Goal: Transaction & Acquisition: Purchase product/service

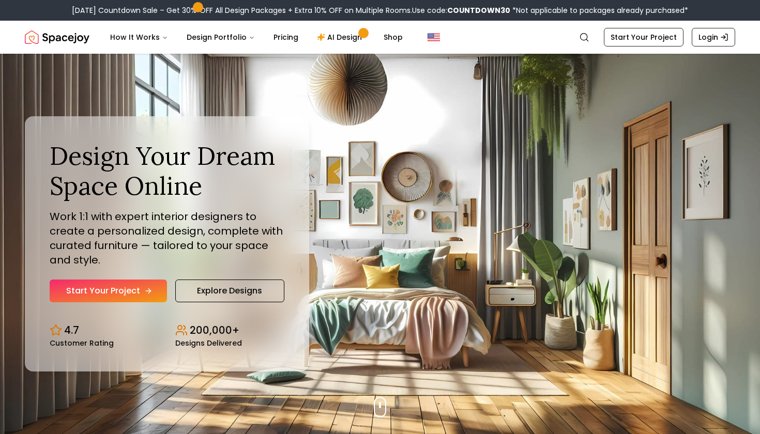
click at [122, 292] on link "Start Your Project" at bounding box center [108, 291] width 117 height 23
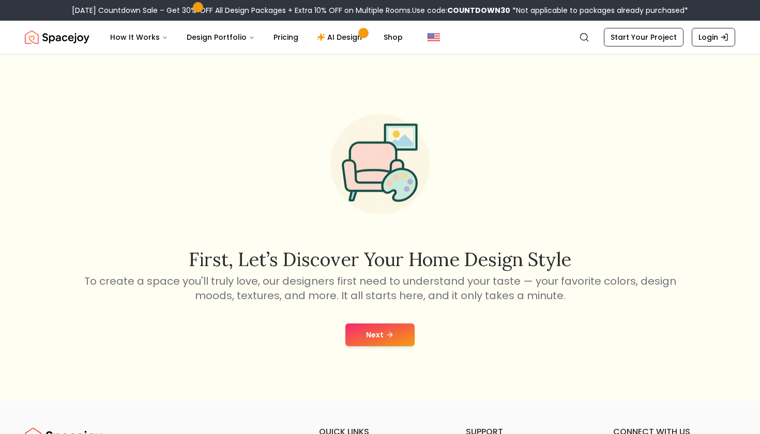
click at [393, 336] on button "Next" at bounding box center [379, 335] width 69 height 23
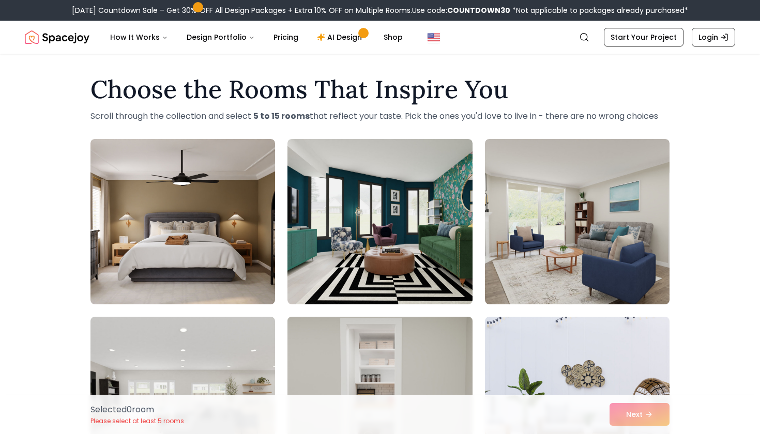
scroll to position [20, 0]
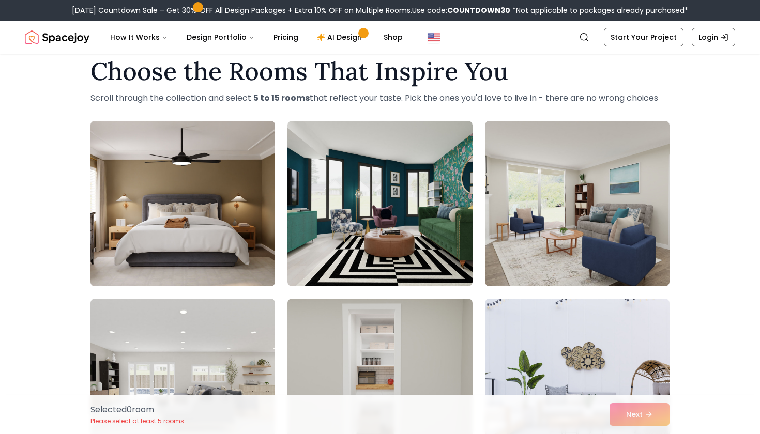
click at [193, 251] on img at bounding box center [183, 204] width 194 height 174
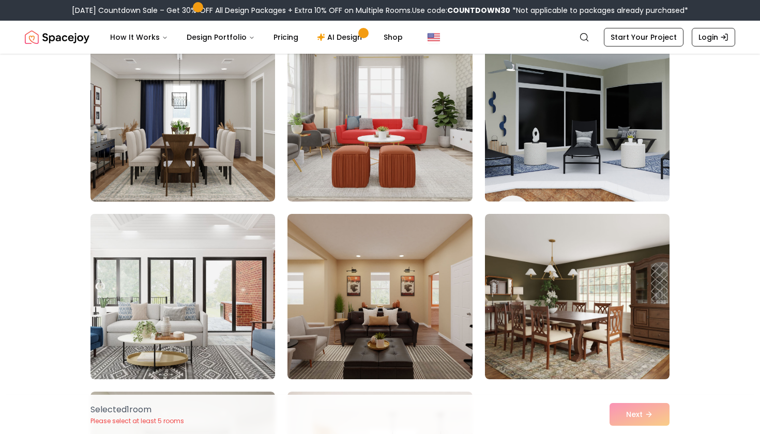
scroll to position [862, 0]
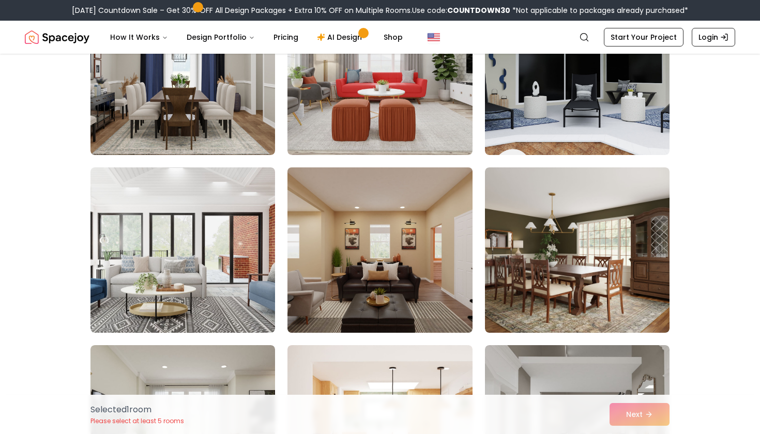
click at [401, 277] on img at bounding box center [380, 250] width 194 height 174
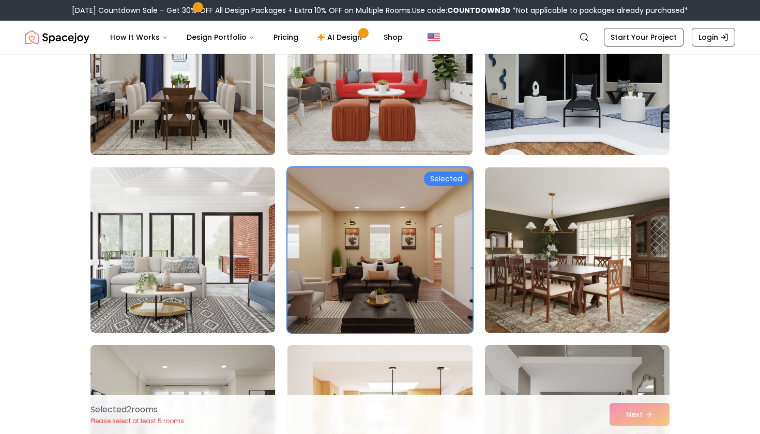
click at [401, 277] on img at bounding box center [380, 250] width 194 height 174
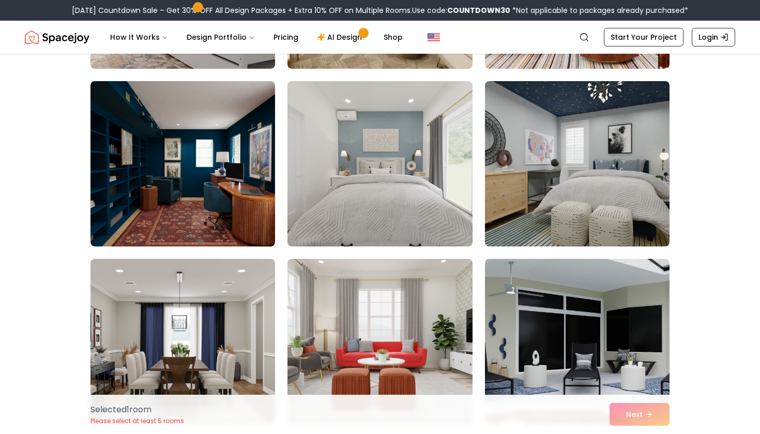
scroll to position [592, 0]
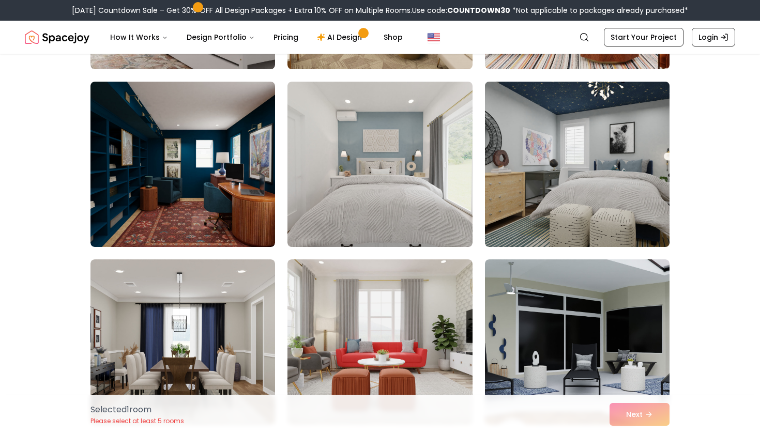
click at [538, 177] on img at bounding box center [577, 165] width 194 height 174
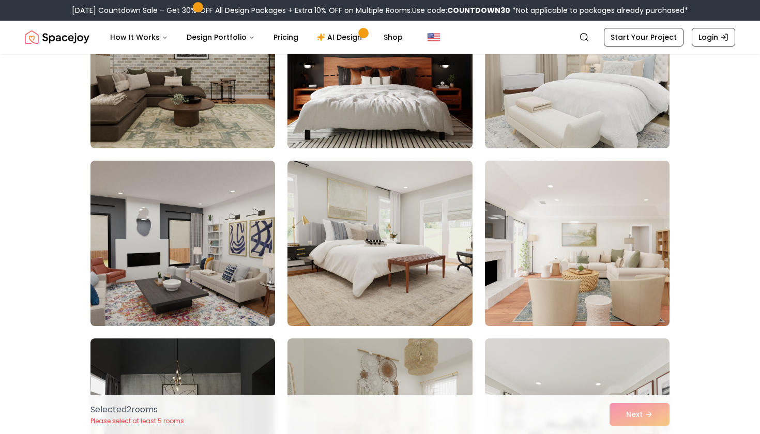
scroll to position [1358, 0]
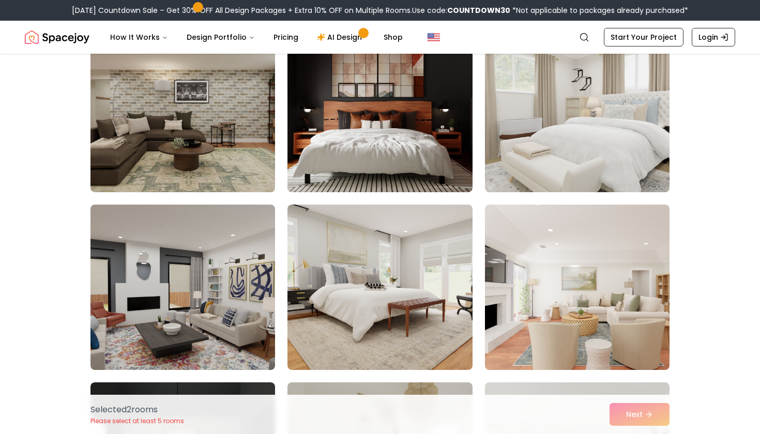
click at [571, 129] on img at bounding box center [577, 110] width 194 height 174
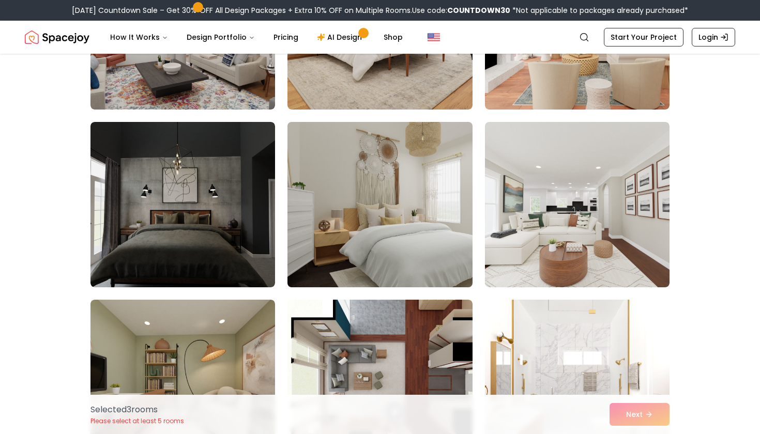
click at [338, 205] on img at bounding box center [380, 205] width 194 height 174
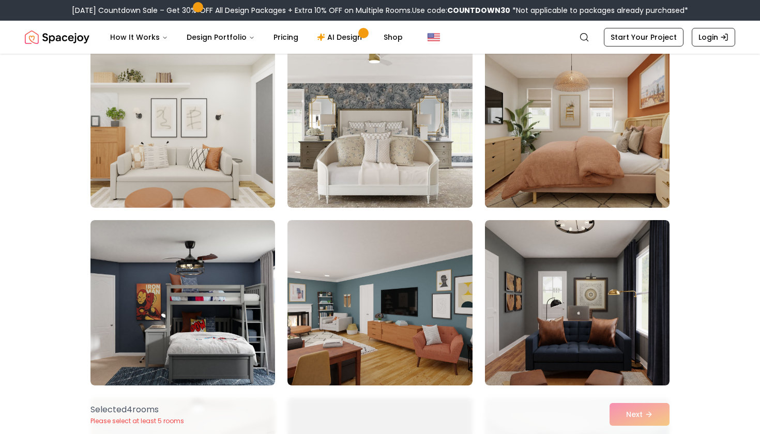
scroll to position [3301, 0]
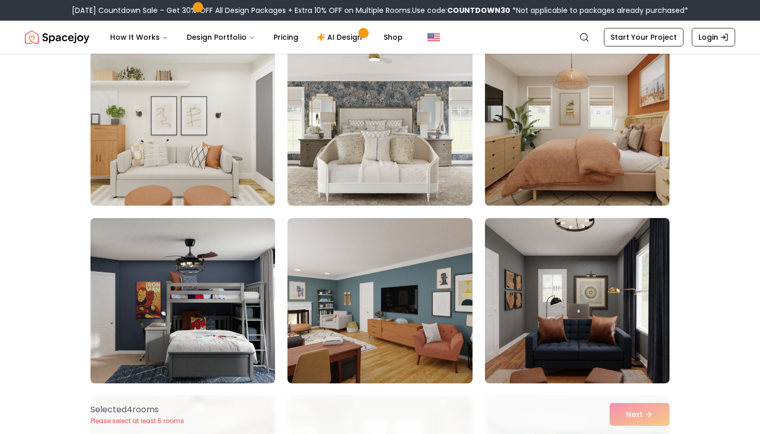
click at [572, 76] on img at bounding box center [577, 123] width 194 height 174
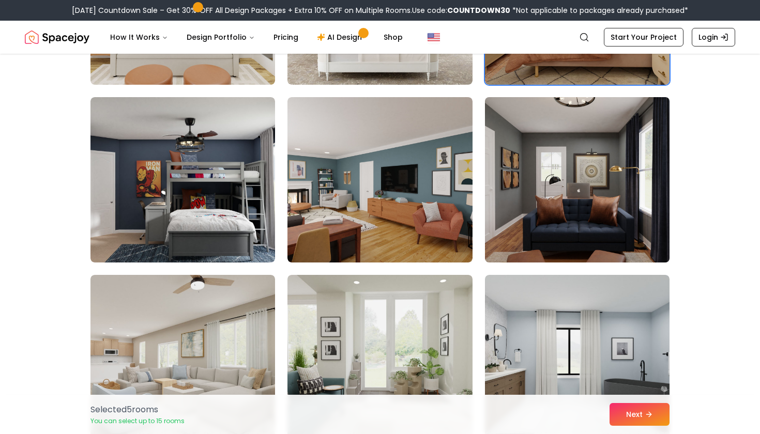
scroll to position [3473, 0]
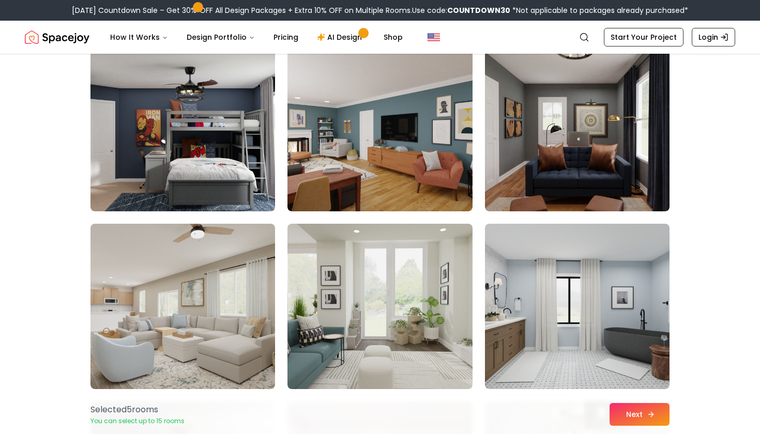
click at [651, 412] on icon at bounding box center [652, 414] width 3 height 5
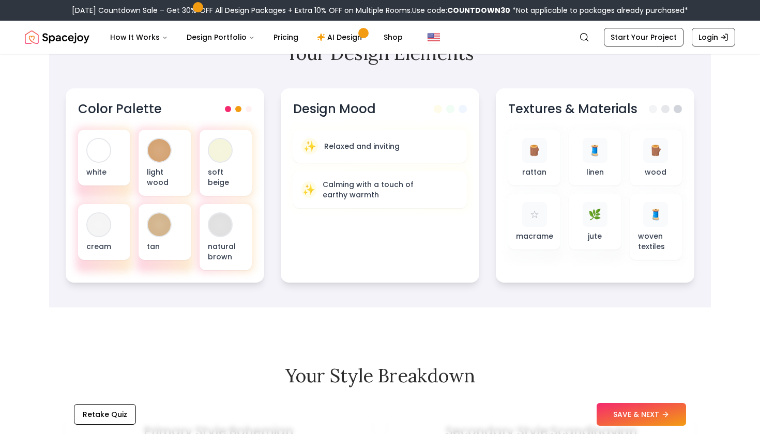
scroll to position [344, 0]
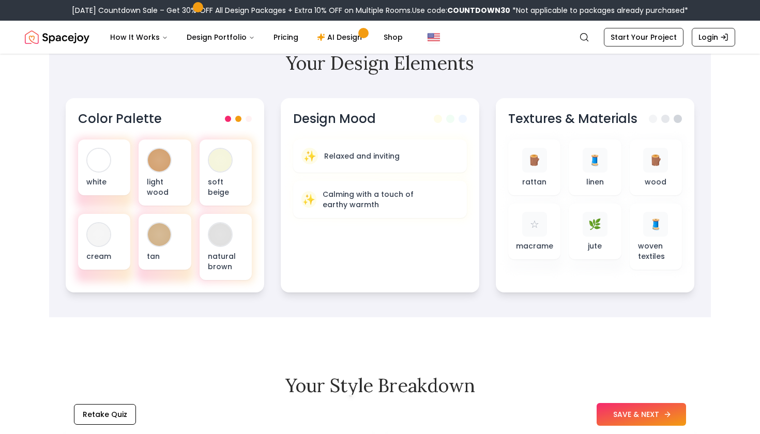
click at [622, 412] on button "SAVE & NEXT" at bounding box center [640, 414] width 89 height 23
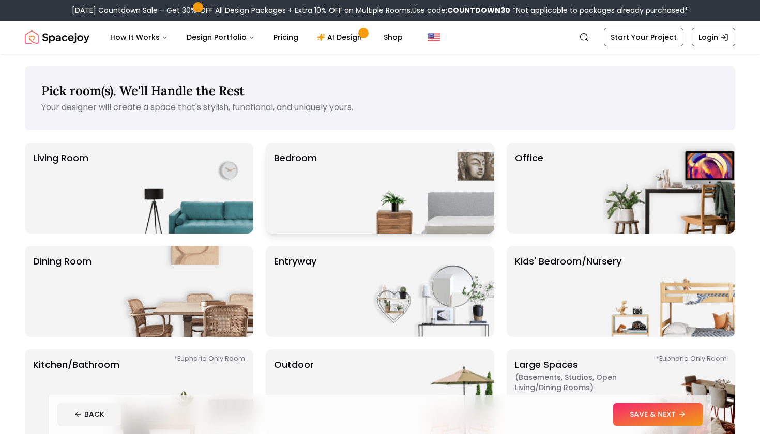
click at [300, 200] on p "Bedroom" at bounding box center [295, 188] width 43 height 74
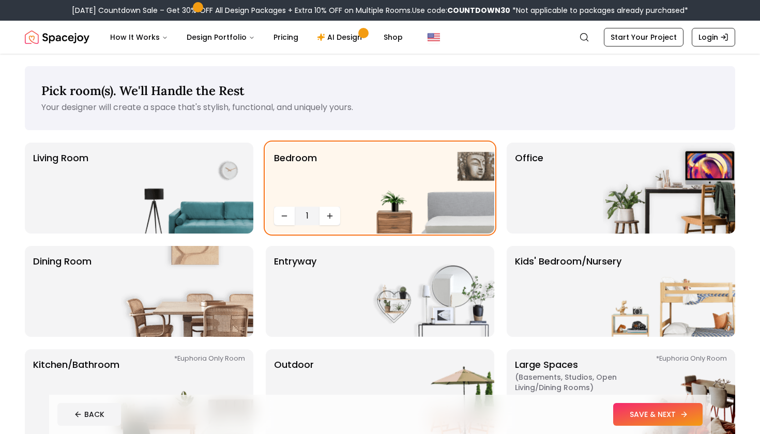
click at [658, 408] on button "SAVE & NEXT" at bounding box center [657, 414] width 89 height 23
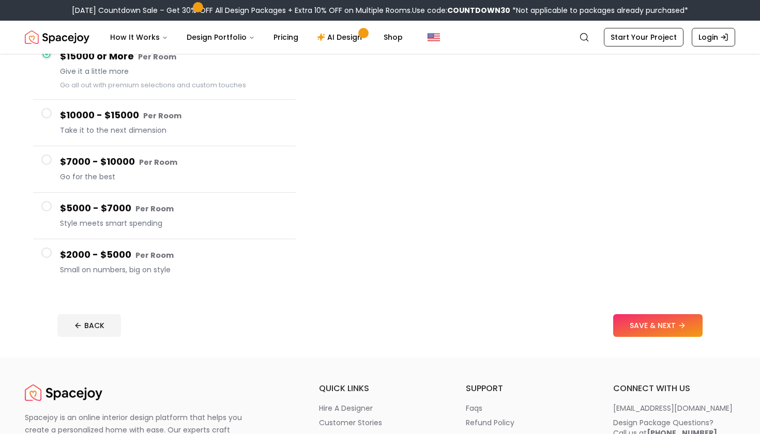
scroll to position [124, 0]
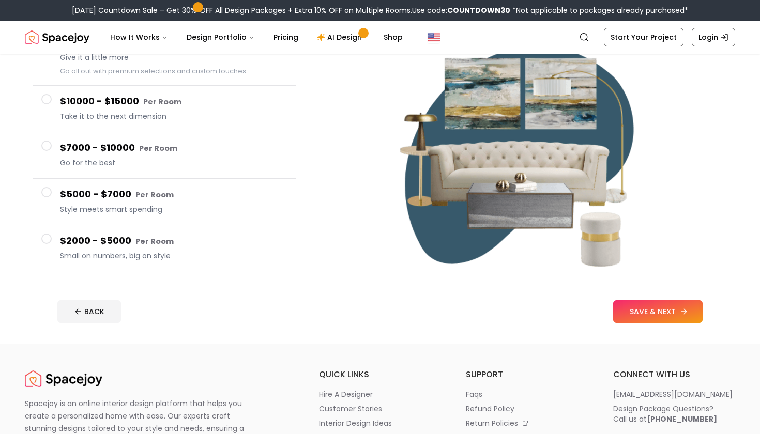
click at [641, 305] on button "SAVE & NEXT" at bounding box center [657, 311] width 89 height 23
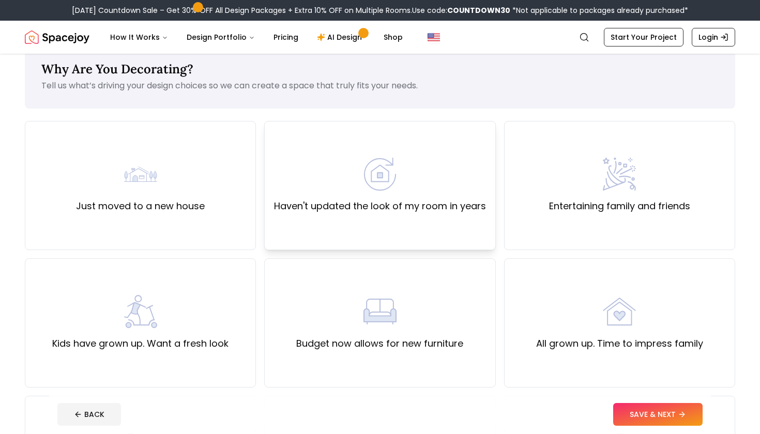
scroll to position [22, 0]
click at [416, 208] on label "Haven't updated the look of my room in years" at bounding box center [380, 206] width 212 height 14
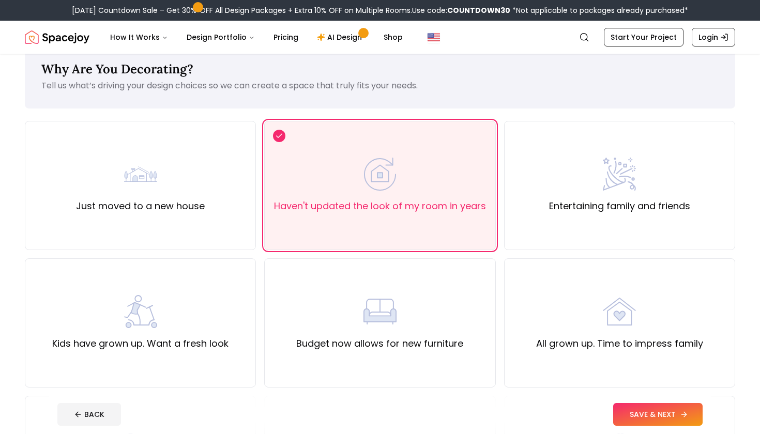
click at [629, 409] on button "SAVE & NEXT" at bounding box center [657, 414] width 89 height 23
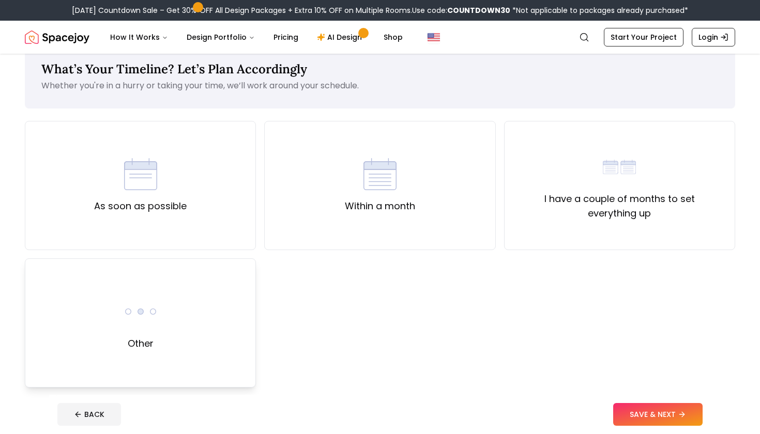
click at [216, 362] on div "Other" at bounding box center [140, 322] width 231 height 129
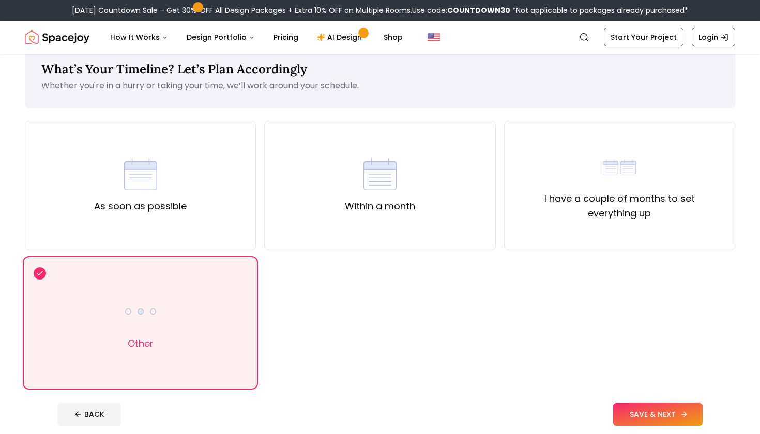
click at [667, 416] on button "SAVE & NEXT" at bounding box center [657, 414] width 89 height 23
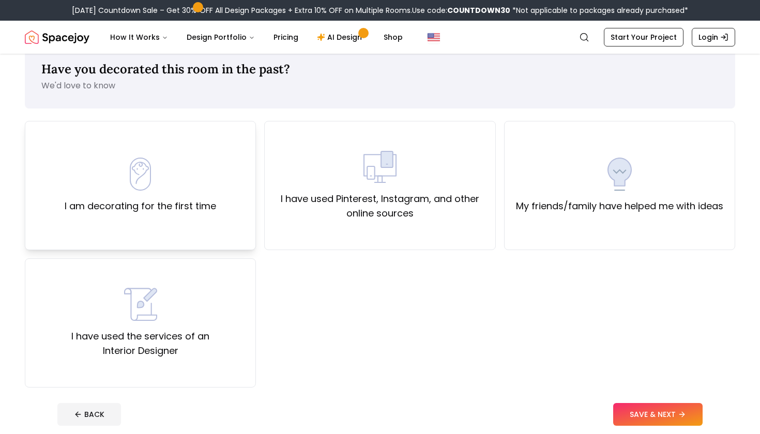
click at [228, 180] on div "I am decorating for the first time" at bounding box center [140, 185] width 231 height 129
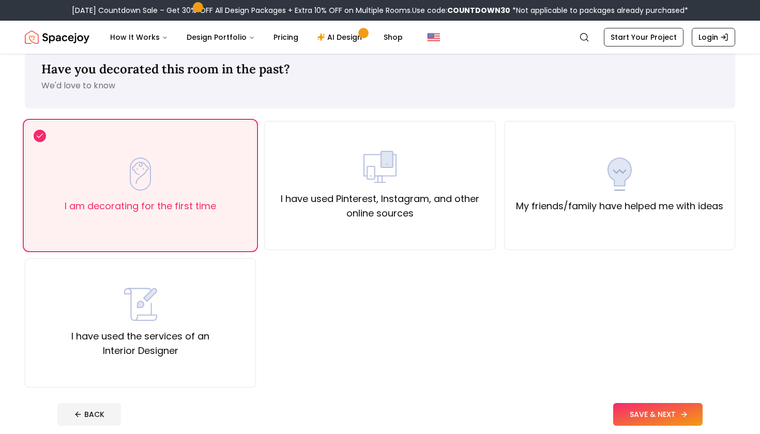
click at [636, 410] on button "SAVE & NEXT" at bounding box center [657, 414] width 89 height 23
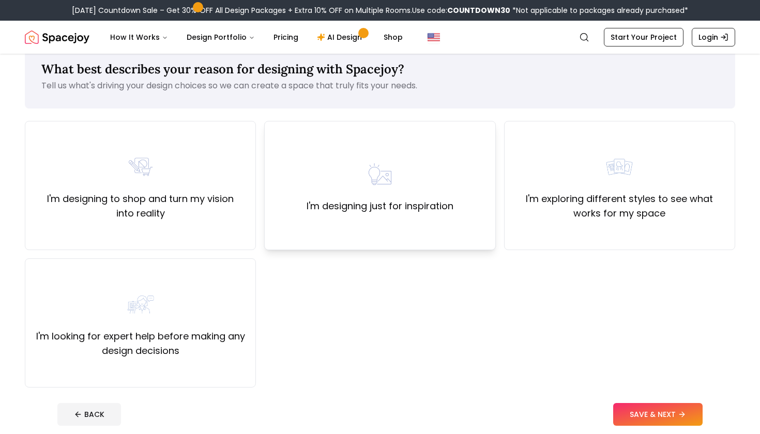
click at [295, 155] on div "I'm designing just for inspiration" at bounding box center [379, 185] width 231 height 129
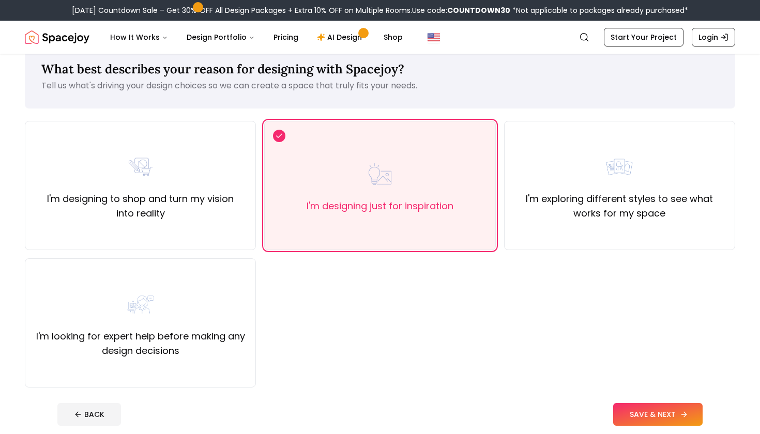
click at [634, 415] on button "SAVE & NEXT" at bounding box center [657, 414] width 89 height 23
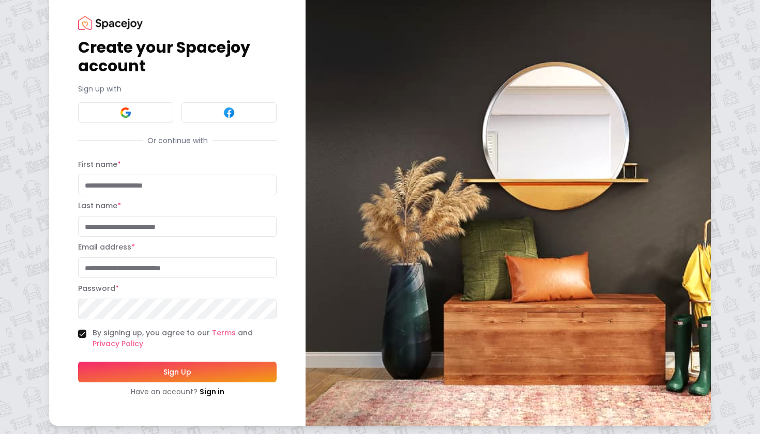
scroll to position [21, 0]
click at [137, 114] on button at bounding box center [125, 112] width 95 height 21
